Goal: Navigation & Orientation: Find specific page/section

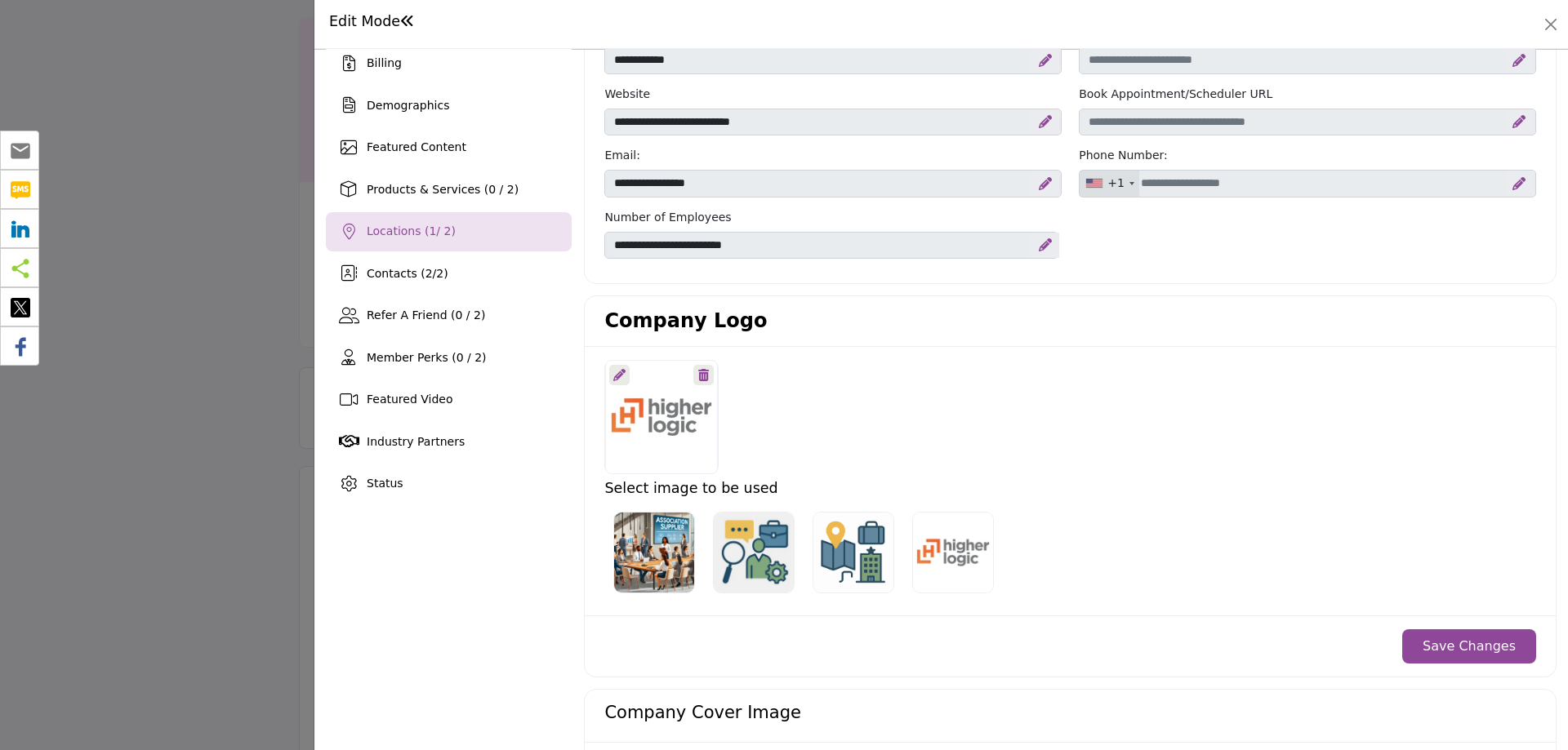
scroll to position [164, 0]
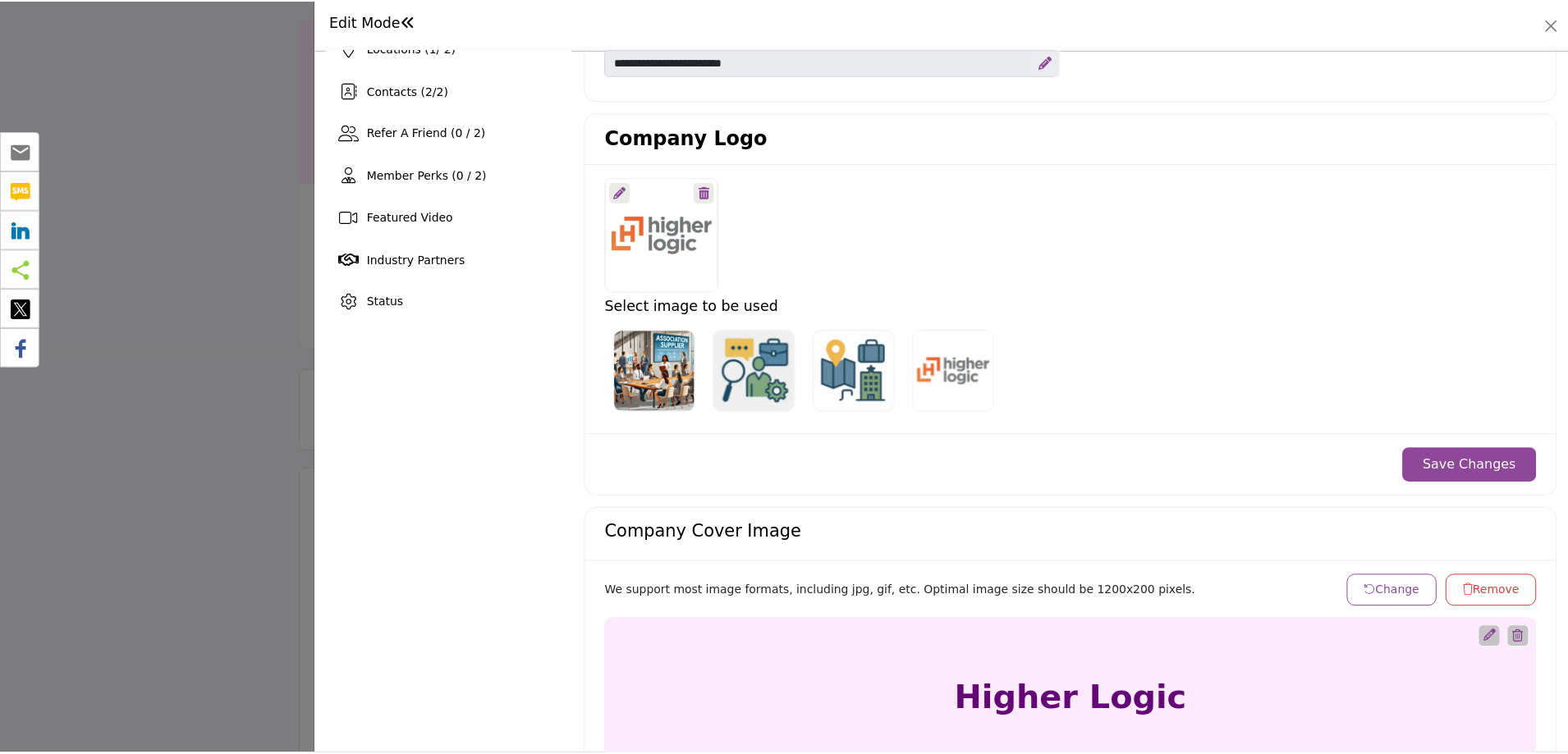
scroll to position [246, 0]
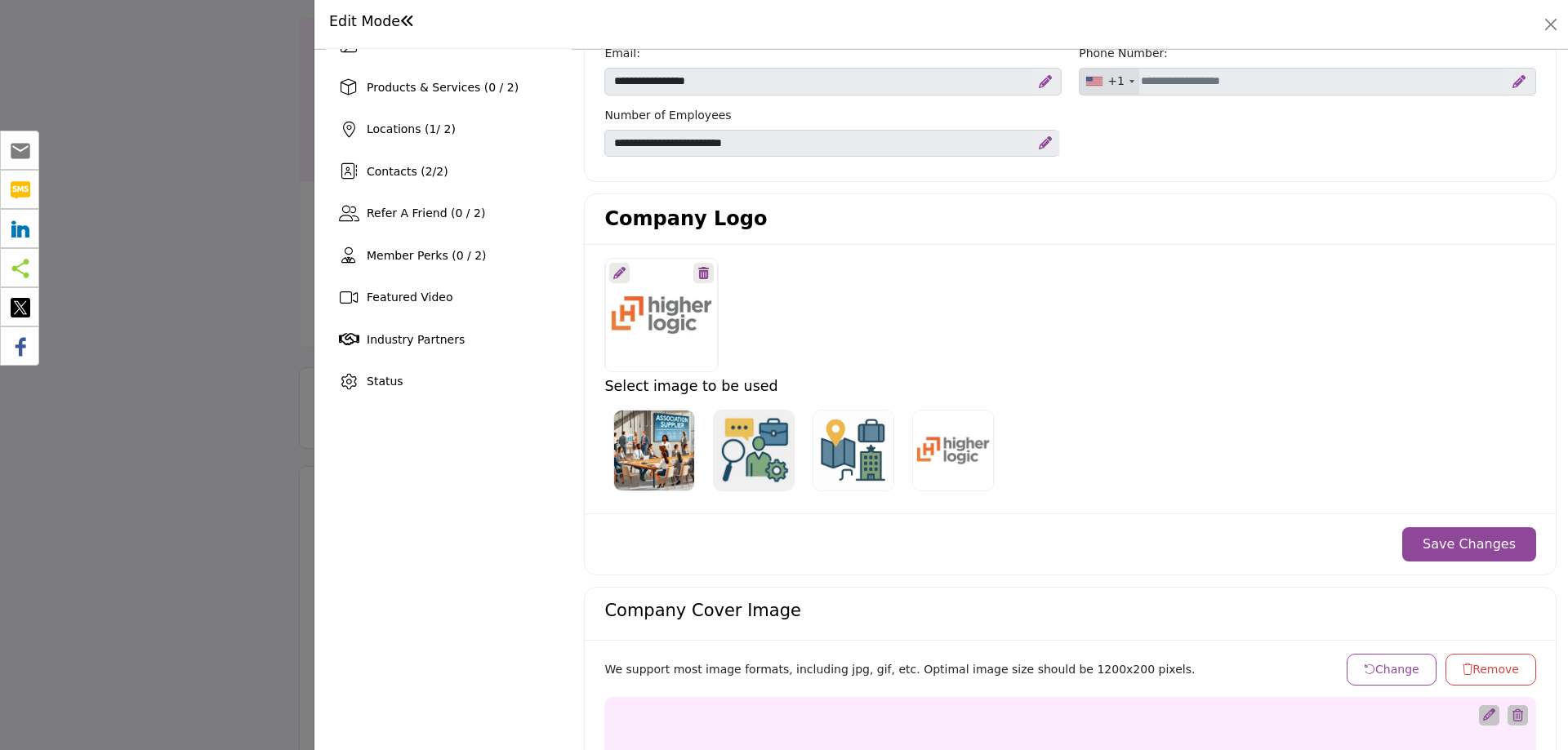
click at [177, 302] on div at bounding box center [784, 375] width 1568 height 750
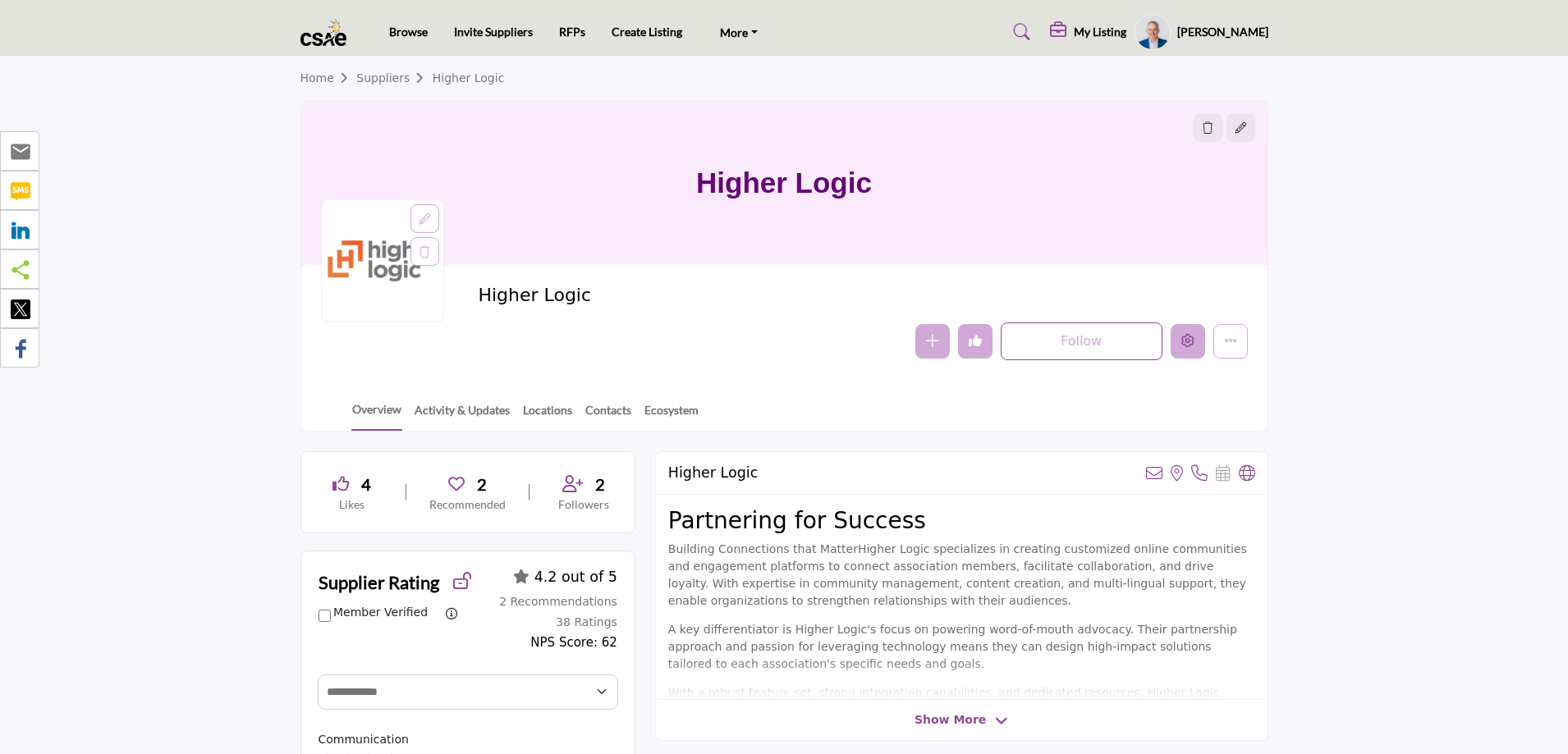
click at [1190, 341] on icon "Edit company" at bounding box center [1188, 340] width 13 height 13
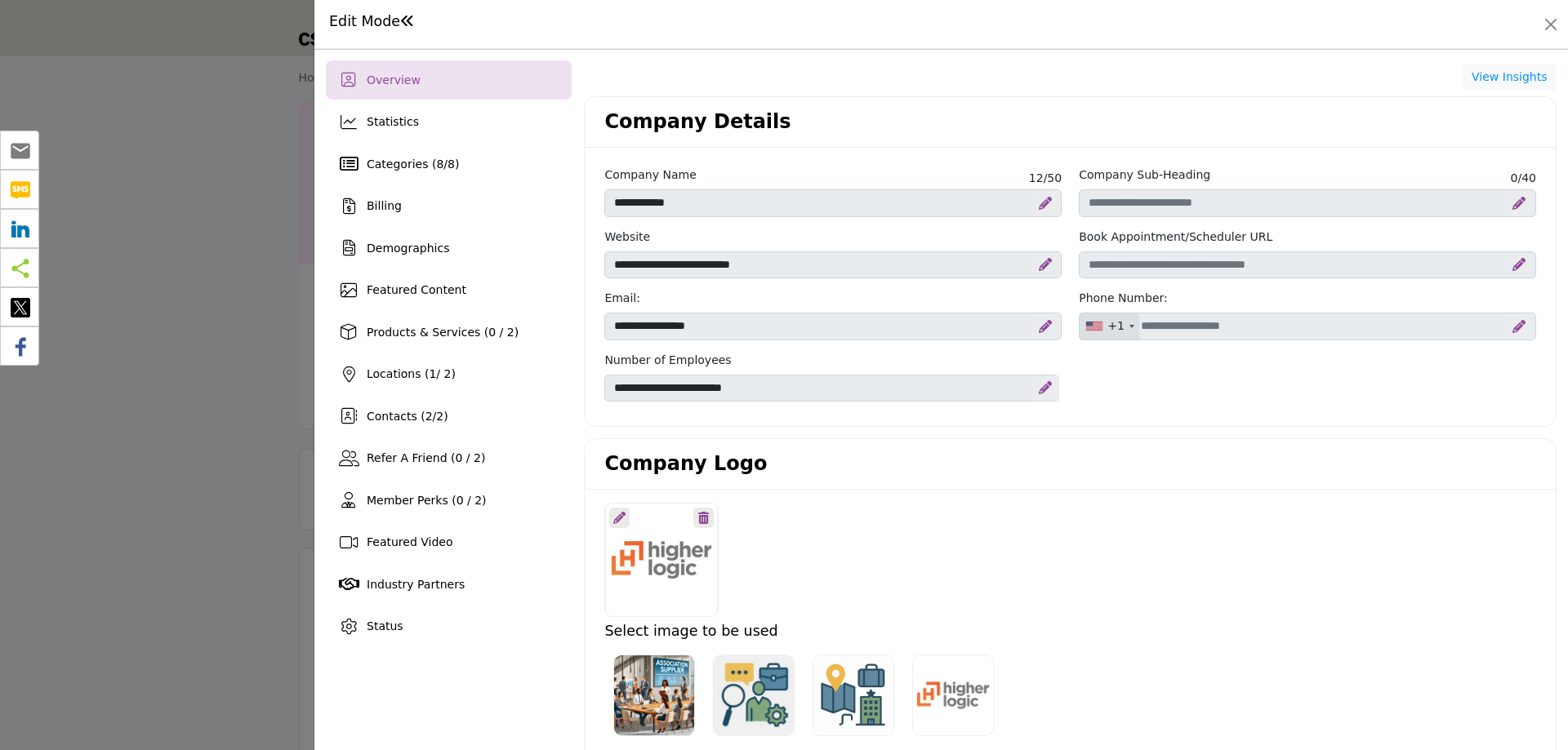
click at [205, 225] on div at bounding box center [784, 375] width 1568 height 750
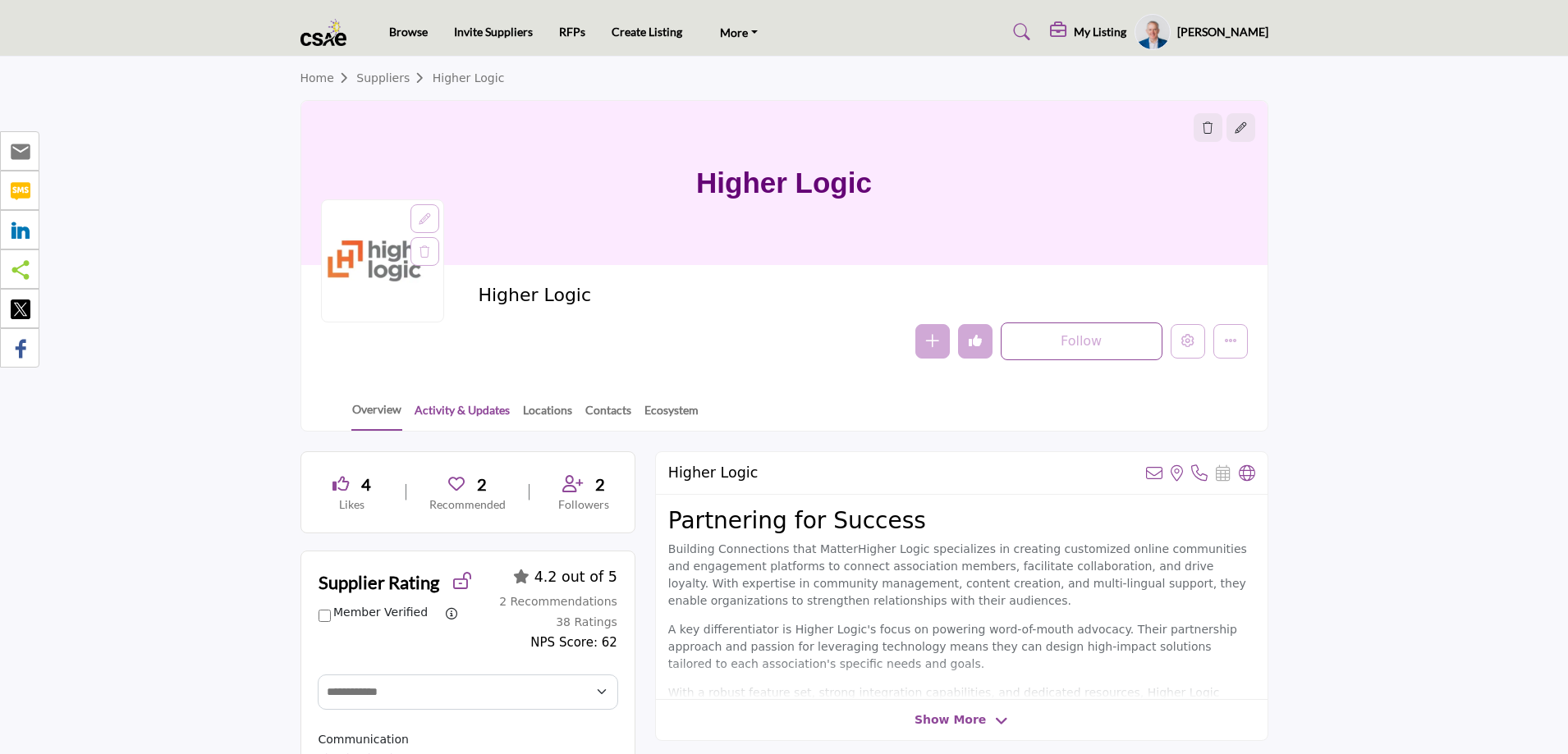
click at [454, 410] on link "Activity & Updates" at bounding box center [462, 416] width 97 height 29
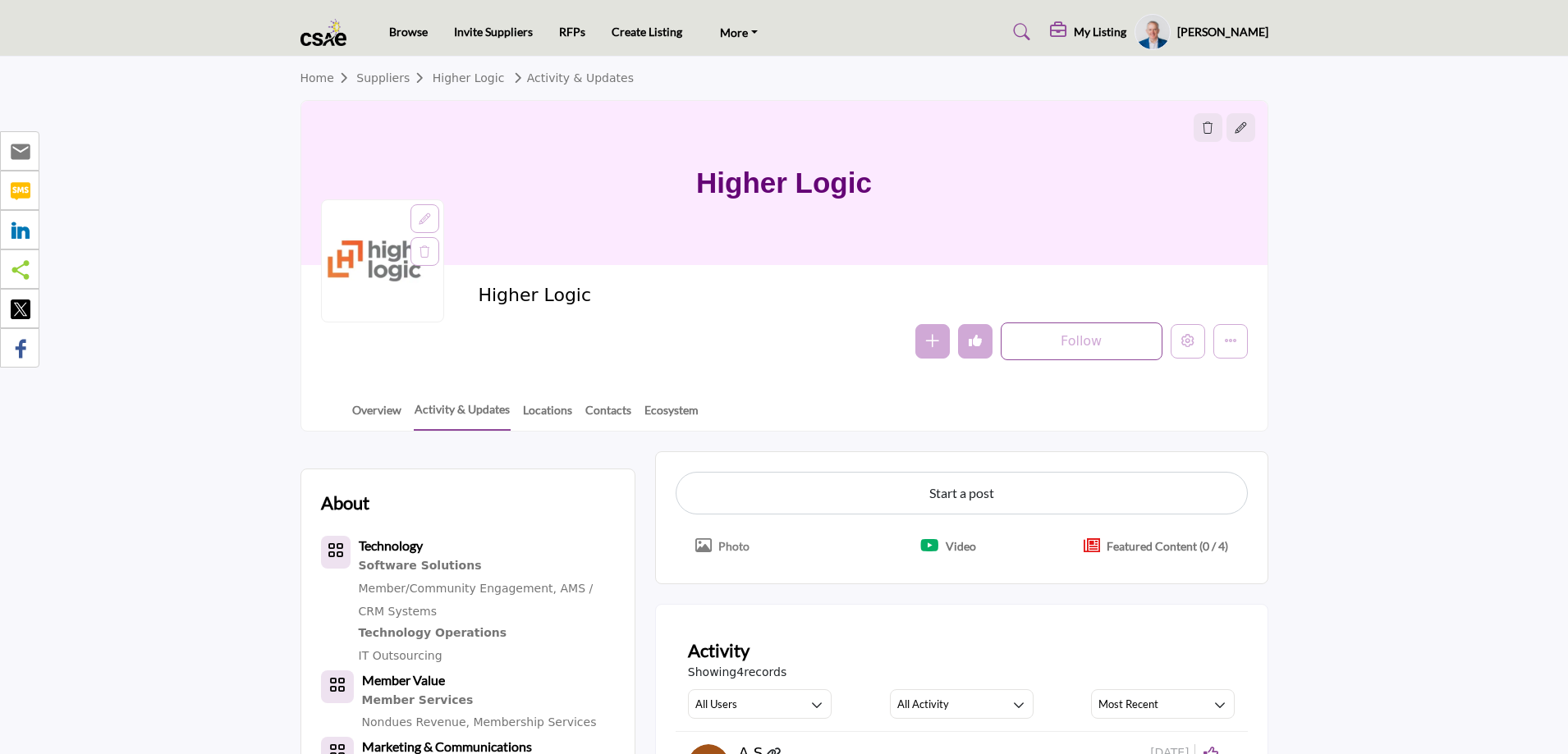
scroll to position [82, 0]
